Goal: Task Accomplishment & Management: Use online tool/utility

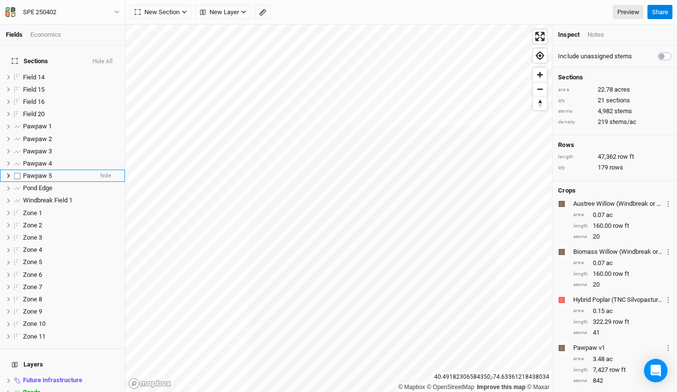
click at [55, 172] on div "Pawpaw 5" at bounding box center [58, 176] width 70 height 8
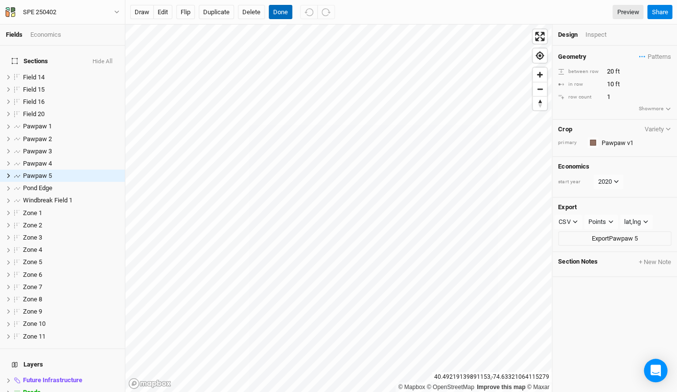
click at [280, 12] on button "Done" at bounding box center [280, 12] width 23 height 15
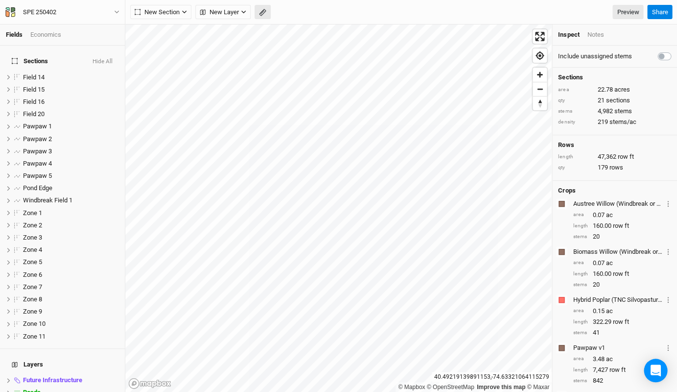
click at [265, 12] on icon "button" at bounding box center [262, 12] width 7 height 7
click at [174, 9] on button "Done" at bounding box center [174, 12] width 23 height 15
click at [59, 172] on div "Pawpaw 5" at bounding box center [58, 176] width 70 height 8
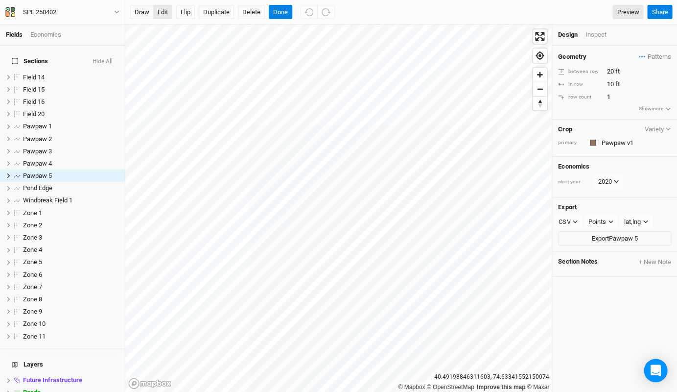
click at [166, 13] on button "edit" at bounding box center [162, 12] width 19 height 15
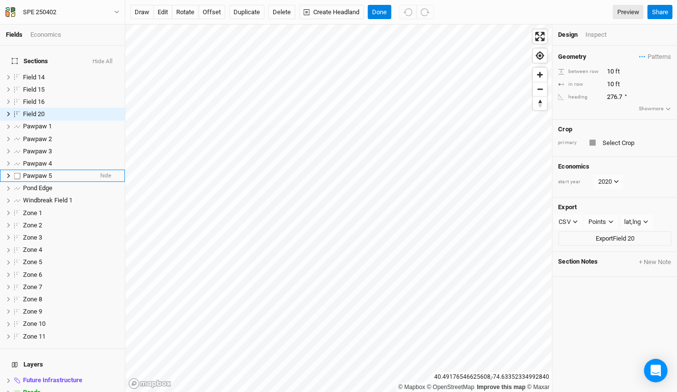
click at [68, 172] on div "Pawpaw 5" at bounding box center [58, 176] width 70 height 8
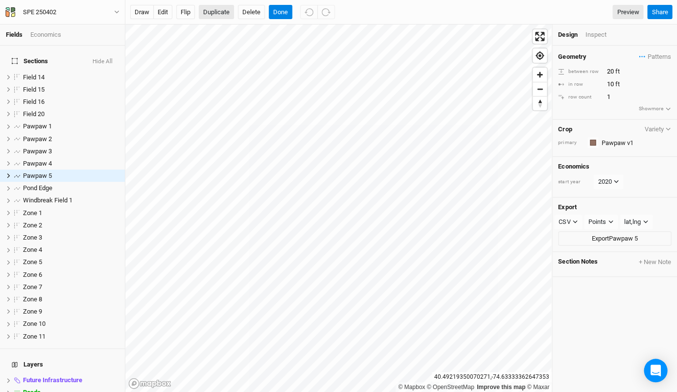
click at [223, 12] on button "Duplicate" at bounding box center [216, 12] width 35 height 15
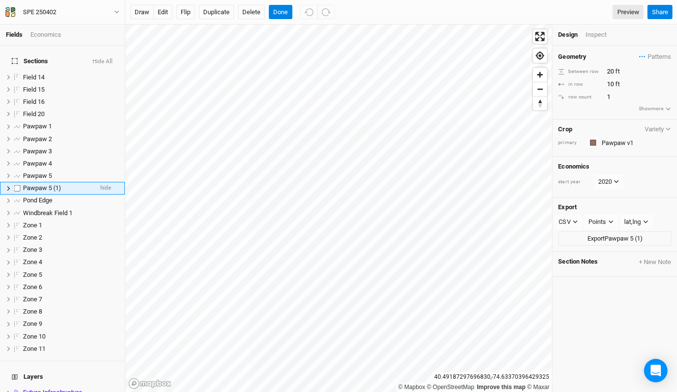
click at [64, 184] on div "Pawpaw 5 (1)" at bounding box center [58, 188] width 70 height 8
click at [160, 18] on button "edit" at bounding box center [162, 12] width 19 height 15
click at [273, 10] on button "Done" at bounding box center [280, 12] width 23 height 15
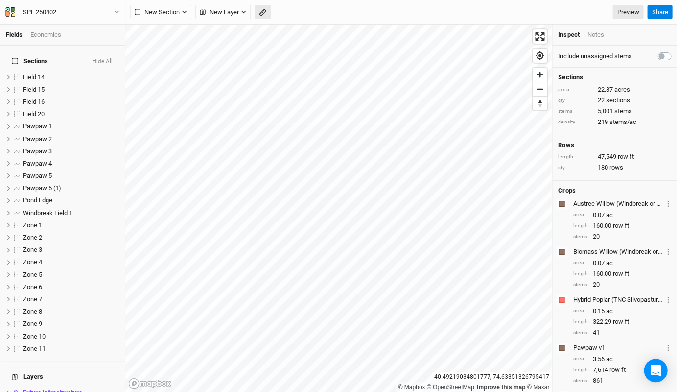
click at [263, 12] on icon "button" at bounding box center [262, 12] width 7 height 7
click at [178, 15] on button "Done" at bounding box center [174, 12] width 23 height 15
click at [60, 184] on span "Pawpaw 5 (1)" at bounding box center [42, 187] width 38 height 7
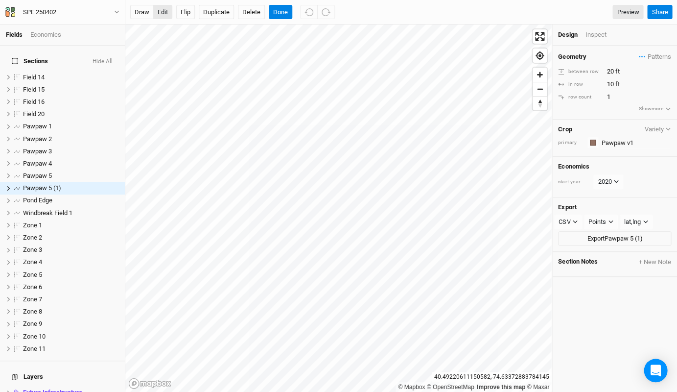
click at [160, 16] on button "edit" at bounding box center [162, 12] width 19 height 15
click at [54, 184] on span "Pawpaw 5 (1)" at bounding box center [42, 187] width 38 height 7
click at [58, 184] on input "Pawpaw 5 (1)" at bounding box center [55, 188] width 66 height 9
click at [60, 184] on input "Pawpaw 5 (1)" at bounding box center [55, 188] width 66 height 9
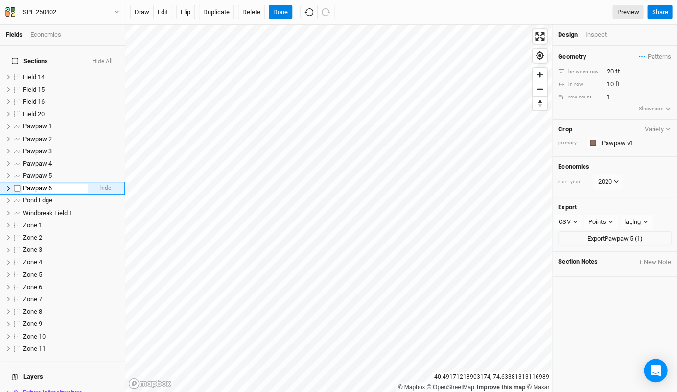
type input "Pawpaw 6"
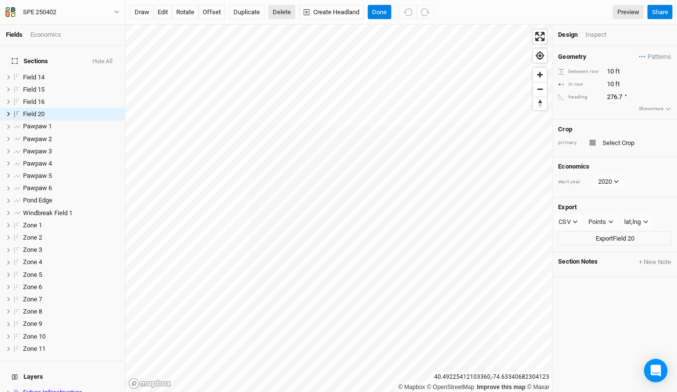
click at [280, 12] on button "Delete" at bounding box center [281, 12] width 27 height 15
click at [304, 11] on button "Confirm" at bounding box center [292, 12] width 30 height 15
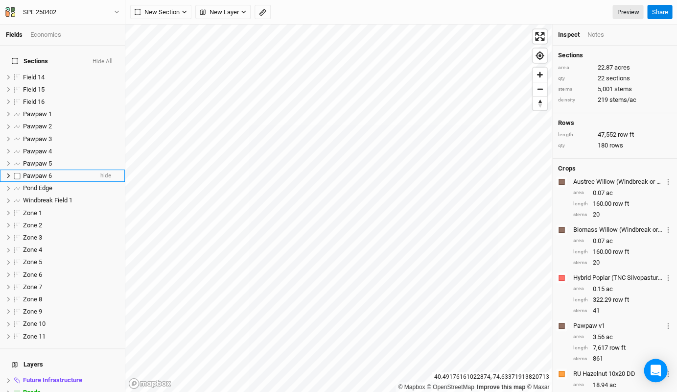
click at [73, 172] on div "Pawpaw 6" at bounding box center [58, 176] width 70 height 8
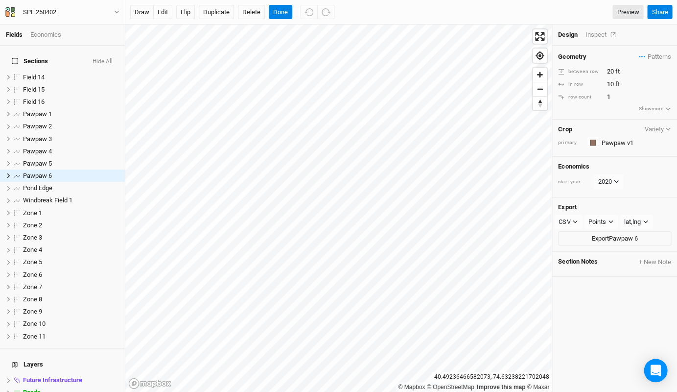
click at [588, 35] on div "Inspect" at bounding box center [602, 34] width 35 height 9
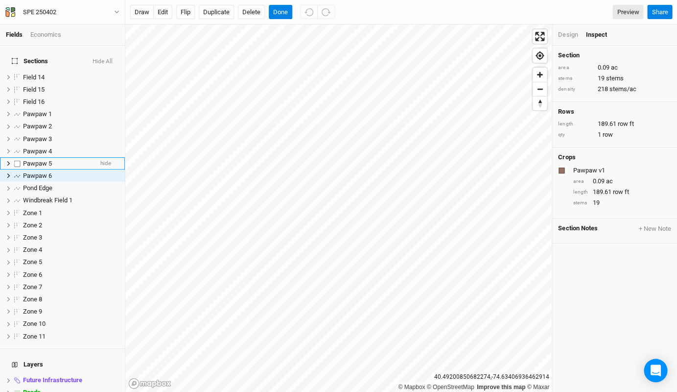
click at [89, 160] on div "Pawpaw 5" at bounding box center [58, 164] width 70 height 8
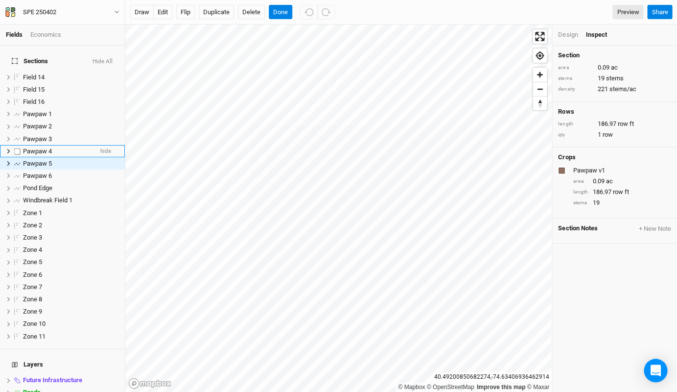
click at [86, 147] on div "Pawpaw 4" at bounding box center [58, 151] width 70 height 8
click at [72, 135] on div "Pawpaw 3" at bounding box center [58, 139] width 70 height 8
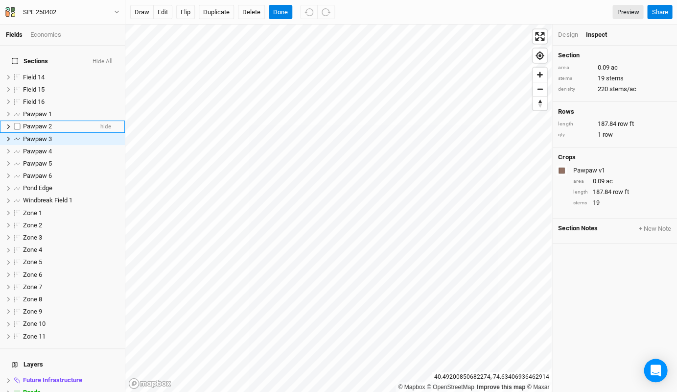
click at [61, 122] on div "Pawpaw 2" at bounding box center [58, 126] width 70 height 8
click at [59, 110] on div "Pawpaw 1" at bounding box center [58, 114] width 70 height 8
click at [51, 122] on span "Pawpaw 2" at bounding box center [37, 125] width 29 height 7
click at [51, 110] on span "Pawpaw 1" at bounding box center [37, 113] width 29 height 7
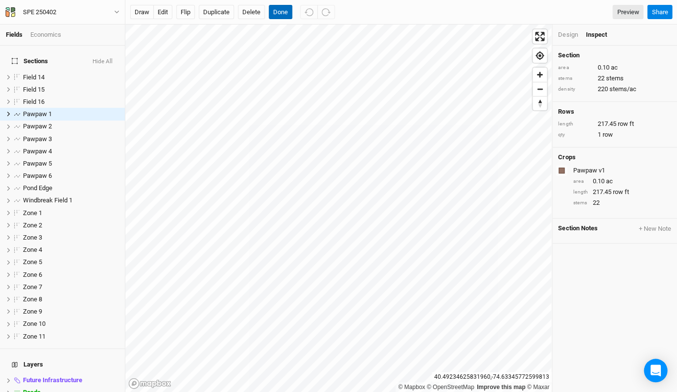
click at [286, 10] on button "Done" at bounding box center [280, 12] width 23 height 15
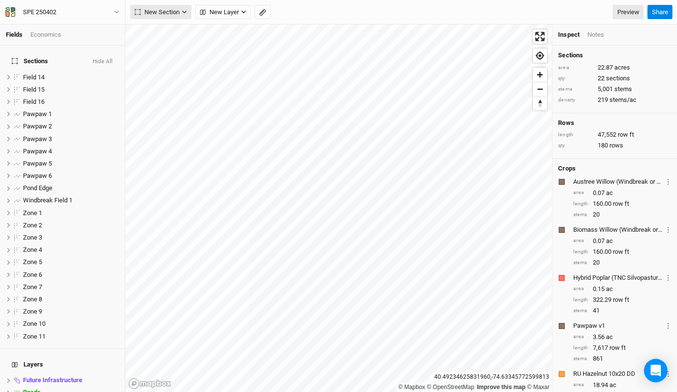
click at [171, 15] on span "New Section" at bounding box center [157, 12] width 45 height 10
click at [165, 32] on div "Grid" at bounding box center [158, 31] width 15 height 11
click at [172, 12] on span "New Section" at bounding box center [157, 12] width 45 height 10
click at [167, 27] on button "Grid" at bounding box center [169, 31] width 77 height 15
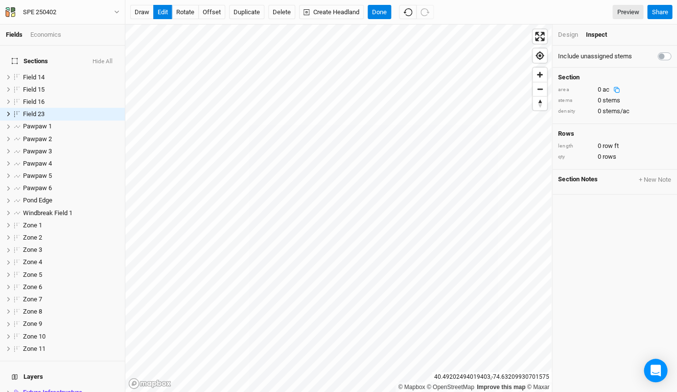
click at [561, 35] on div "Design" at bounding box center [568, 34] width 20 height 9
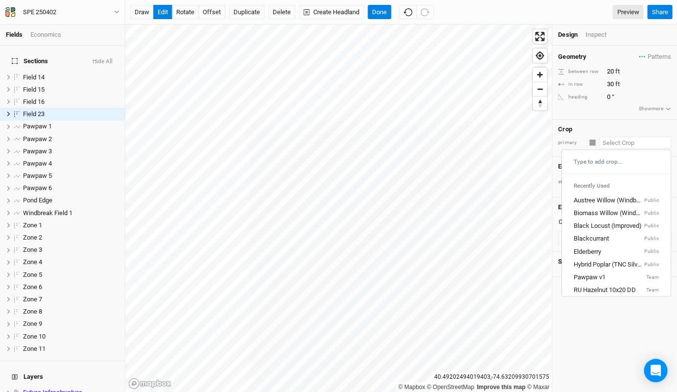
click at [632, 143] on input "text" at bounding box center [635, 143] width 72 height 12
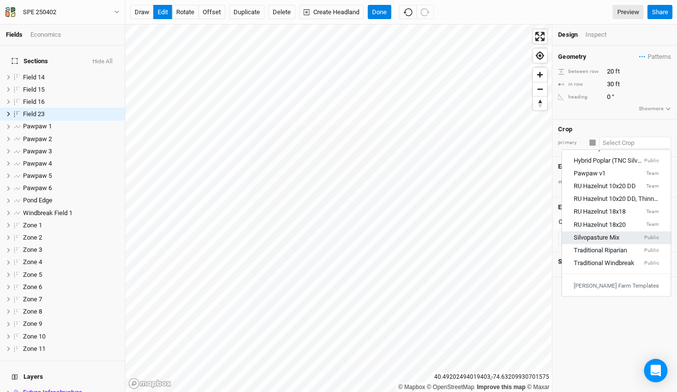
scroll to position [105, 0]
click at [628, 234] on div "Silvopasture Mix Public" at bounding box center [616, 236] width 85 height 9
type input "40"
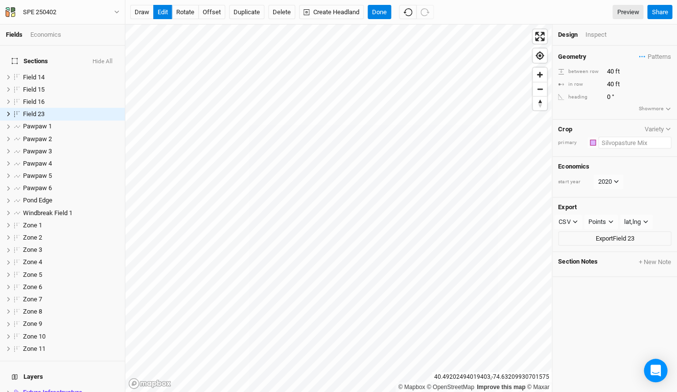
click at [637, 138] on input "text" at bounding box center [634, 143] width 73 height 12
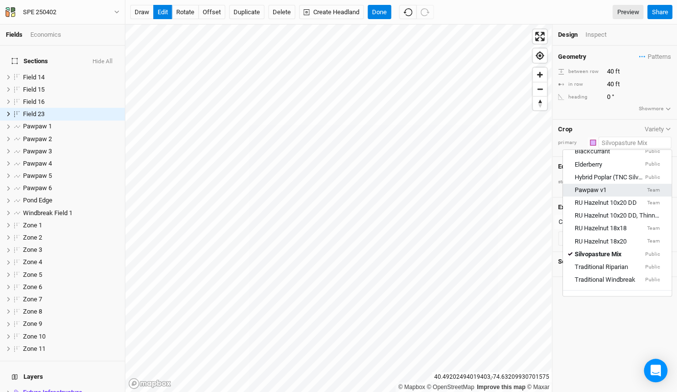
scroll to position [134, 0]
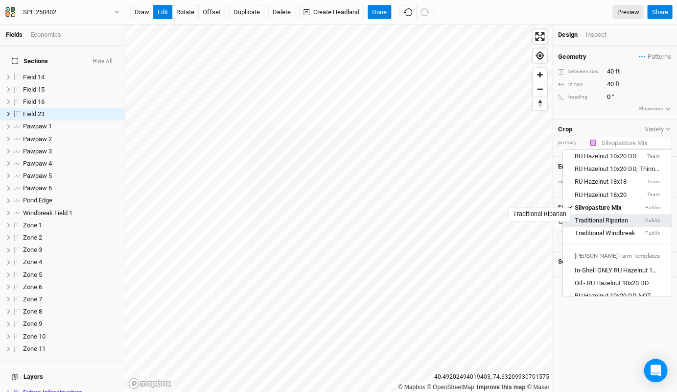
click at [623, 216] on div "Traditional Riparian" at bounding box center [601, 220] width 53 height 9
type input "15"
type input "12"
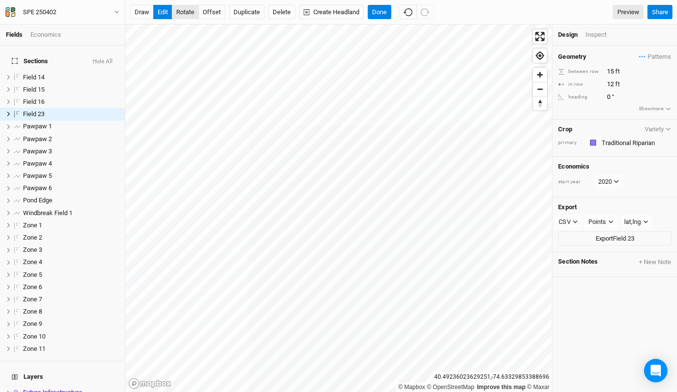
click at [188, 10] on button "rotate" at bounding box center [185, 12] width 27 height 15
type input "0.3"
click at [376, 9] on button "Done" at bounding box center [379, 12] width 23 height 15
